Goal: Task Accomplishment & Management: Use online tool/utility

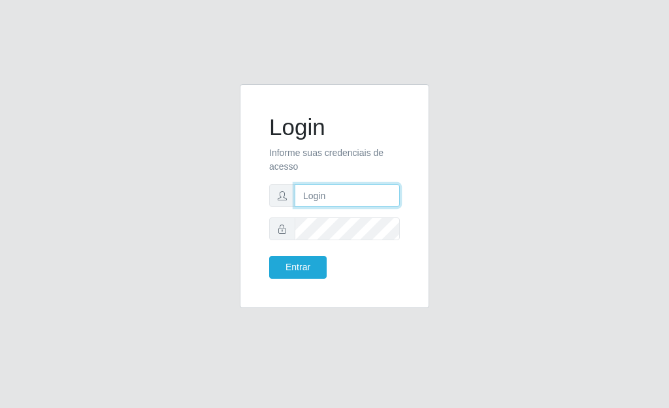
type input "[PERSON_NAME]"
click at [298, 280] on div "Login Informe suas credenciais de acesso [PERSON_NAME] Entrar" at bounding box center [334, 196] width 157 height 191
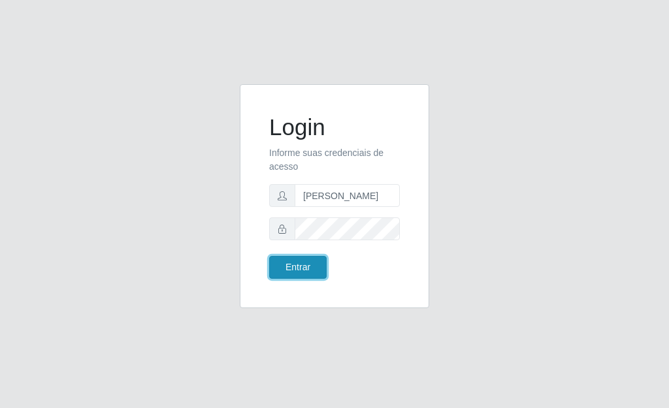
click at [303, 269] on button "Entrar" at bounding box center [298, 267] width 58 height 23
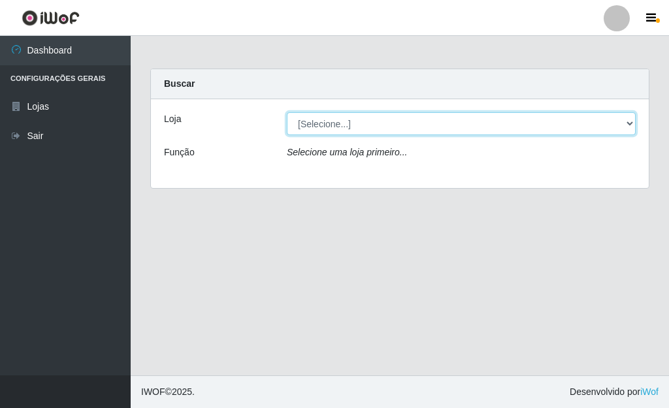
drag, startPoint x: 631, startPoint y: 124, endPoint x: 617, endPoint y: 125, distance: 13.8
click at [631, 124] on select "[Selecione...] Bemais Supermercados - [GEOGRAPHIC_DATA]" at bounding box center [461, 123] width 349 height 23
select select "249"
click at [287, 112] on select "[Selecione...] Bemais Supermercados - [GEOGRAPHIC_DATA]" at bounding box center [461, 123] width 349 height 23
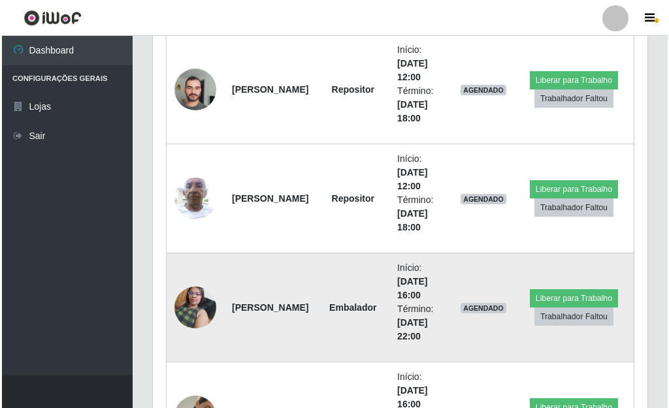
scroll to position [707, 0]
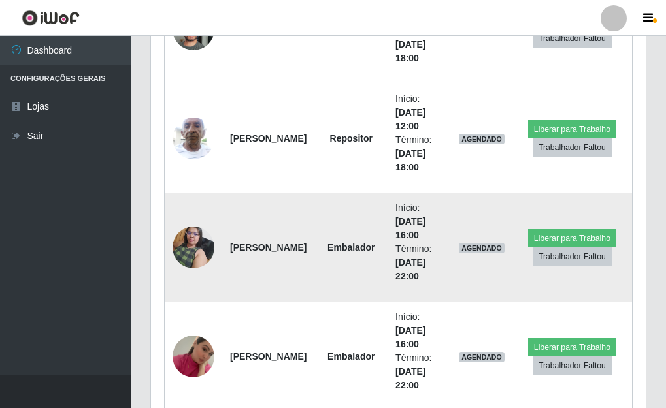
click at [205, 244] on img at bounding box center [194, 248] width 42 height 56
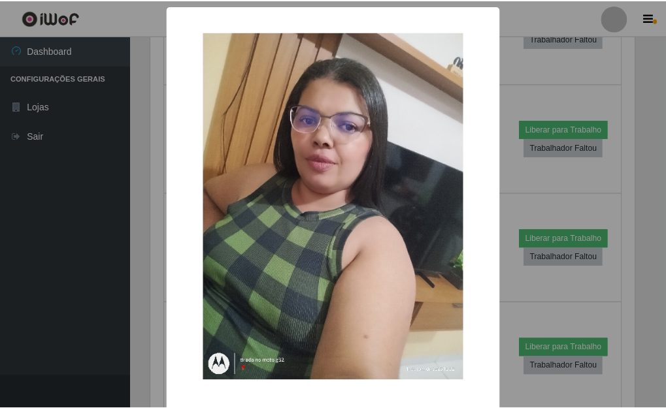
scroll to position [271, 487]
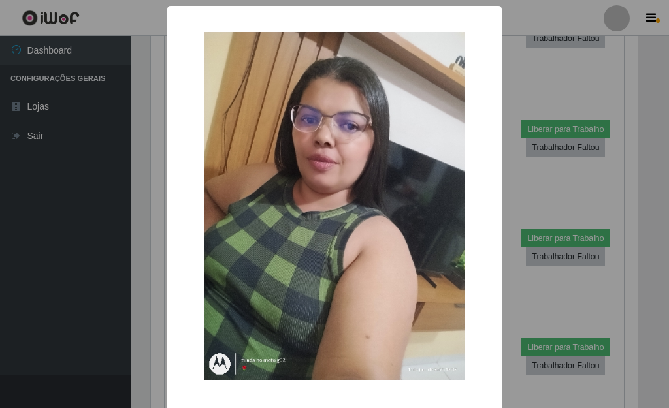
click at [495, 182] on div "× OK Cancel" at bounding box center [334, 232] width 335 height 452
click at [503, 205] on div "× OK Cancel" at bounding box center [334, 204] width 669 height 408
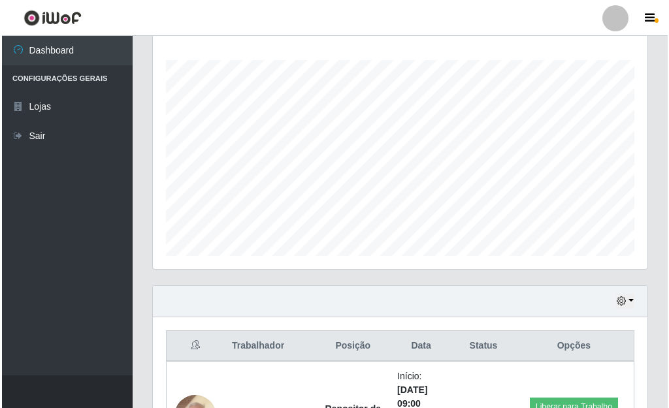
scroll to position [380, 0]
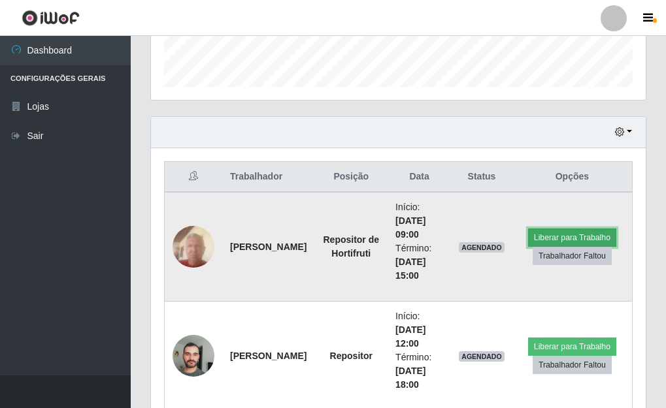
click at [558, 237] on button "Liberar para Trabalho" at bounding box center [572, 238] width 88 height 18
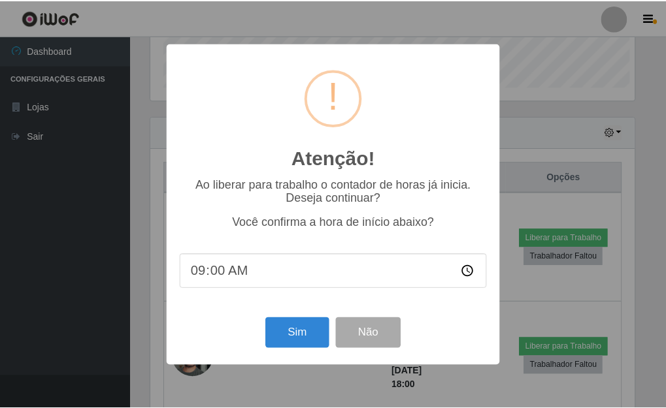
scroll to position [271, 487]
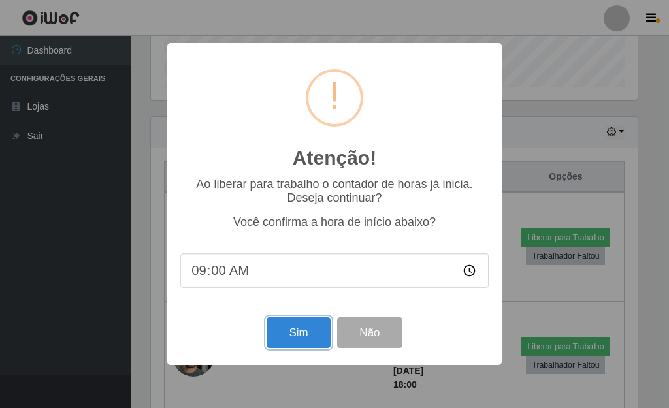
drag, startPoint x: 312, startPoint y: 327, endPoint x: 299, endPoint y: 330, distance: 14.1
click at [312, 327] on button "Sim" at bounding box center [298, 333] width 63 height 31
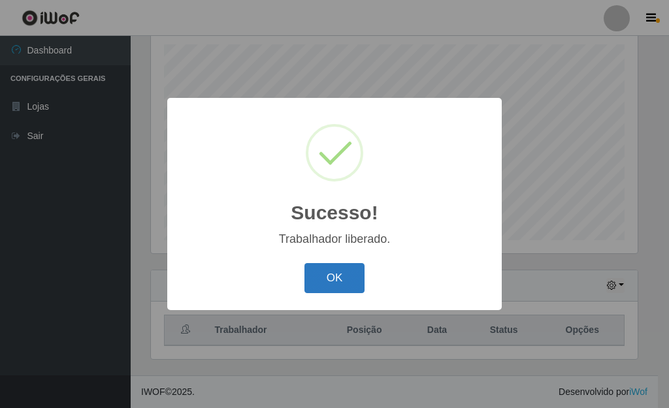
click at [340, 286] on button "OK" at bounding box center [335, 278] width 61 height 31
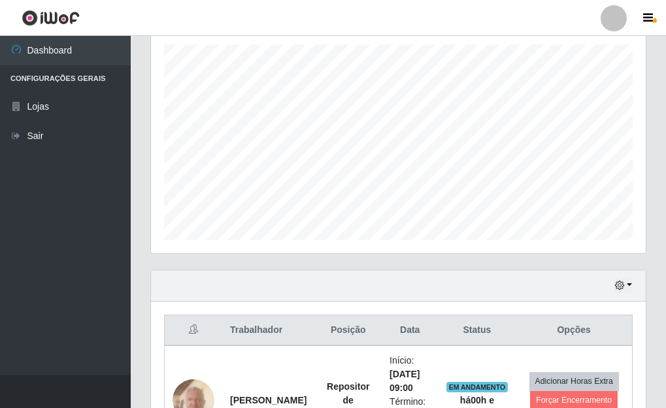
scroll to position [271, 495]
